Goal: Find specific page/section: Find specific page/section

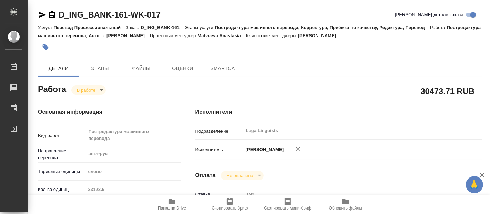
type textarea "x"
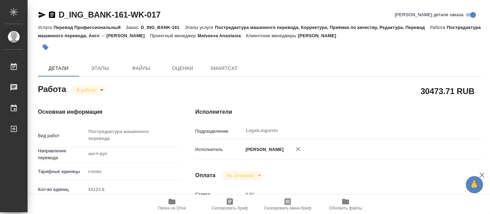
type textarea "x"
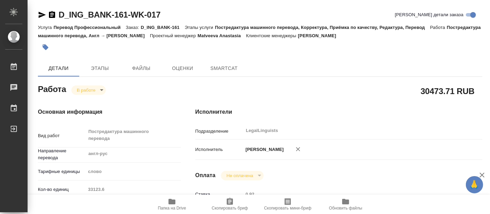
type textarea "x"
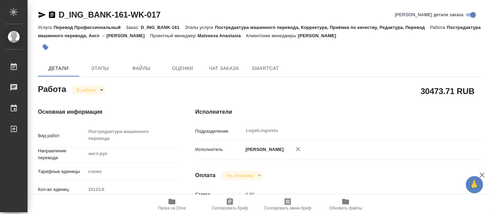
type textarea "x"
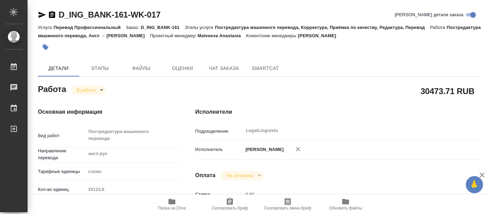
click at [170, 205] on icon "button" at bounding box center [172, 202] width 8 height 8
type textarea "x"
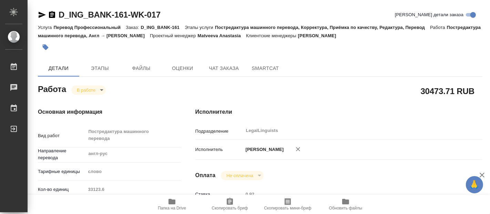
type textarea "x"
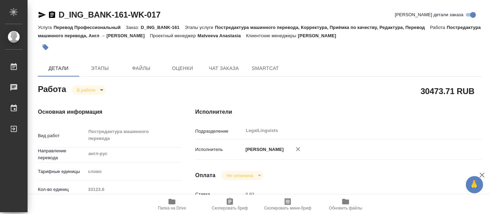
type textarea "x"
click at [174, 206] on span "Папка на Drive" at bounding box center [172, 208] width 28 height 5
